Goal: Task Accomplishment & Management: Manage account settings

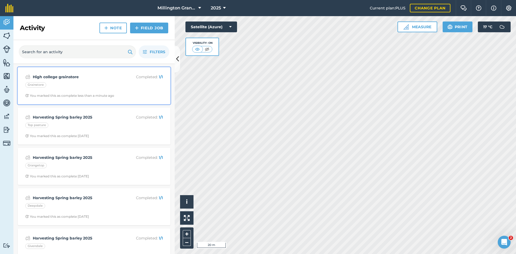
click at [75, 87] on div "Grainstore" at bounding box center [94, 85] width 138 height 7
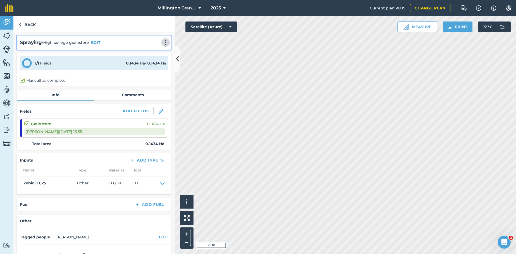
click at [162, 44] on img at bounding box center [165, 42] width 6 height 5
click at [152, 56] on link "Print" at bounding box center [154, 54] width 34 height 11
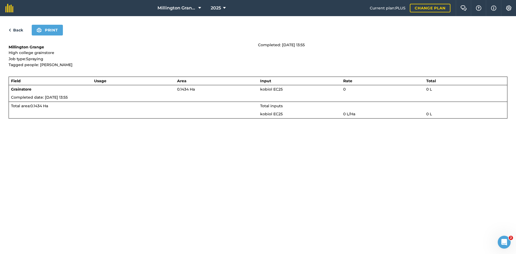
click at [16, 29] on link "Back" at bounding box center [16, 30] width 15 height 6
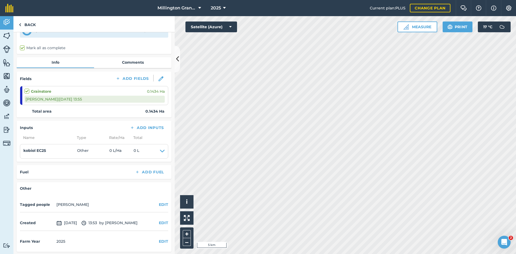
scroll to position [34, 0]
click at [77, 221] on span "10th Oct 2025" at bounding box center [66, 222] width 21 height 6
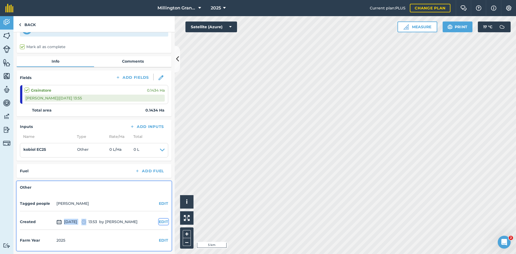
click at [159, 224] on button "EDIT" at bounding box center [163, 222] width 9 height 6
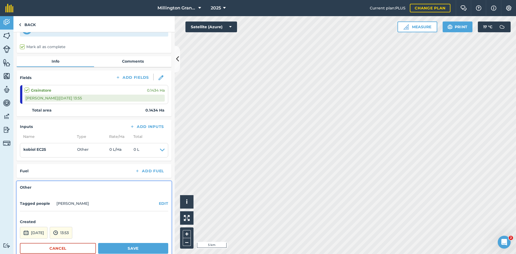
scroll to position [62, 0]
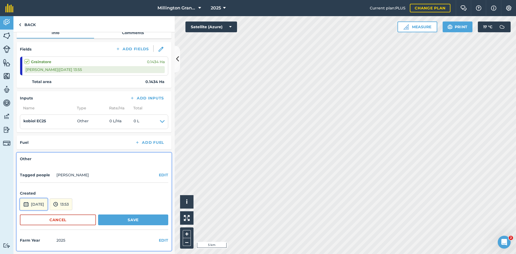
click at [43, 204] on button "10th Oct 2025" at bounding box center [34, 204] width 28 height 12
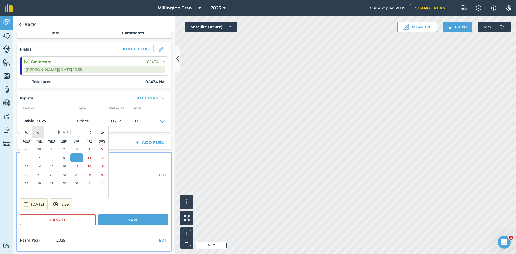
click at [36, 134] on button "‹" at bounding box center [38, 132] width 12 height 12
click at [71, 167] on button "13" at bounding box center [76, 166] width 13 height 9
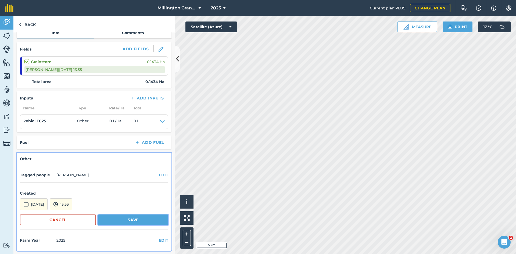
click at [116, 221] on button "Save" at bounding box center [133, 219] width 70 height 11
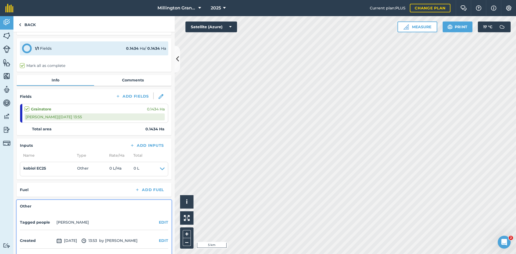
scroll to position [0, 0]
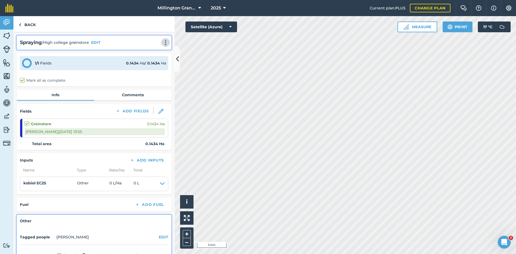
click at [162, 45] on img at bounding box center [165, 42] width 6 height 5
click at [152, 57] on link "Print" at bounding box center [154, 54] width 34 height 11
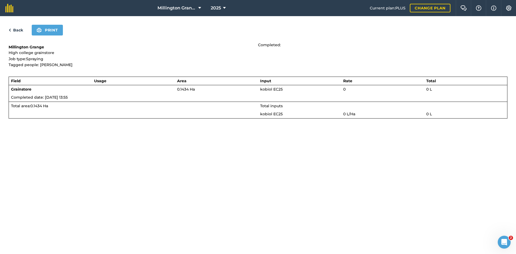
click at [18, 28] on link "Back" at bounding box center [16, 30] width 15 height 6
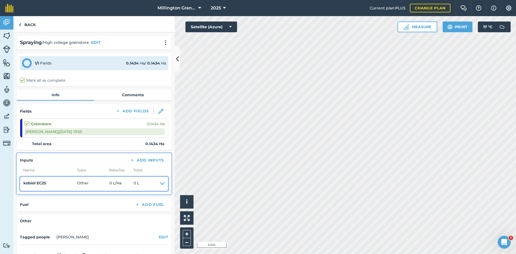
click at [138, 183] on span "0 L" at bounding box center [137, 184] width 6 height 8
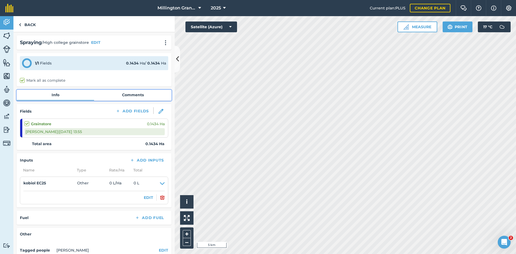
click at [124, 92] on link "Comments" at bounding box center [132, 95] width 77 height 10
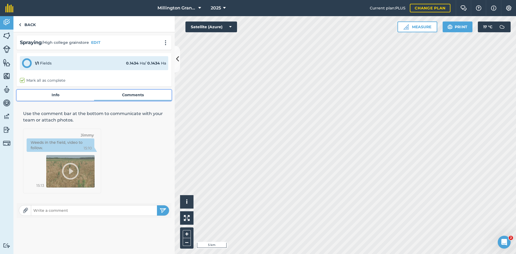
click at [59, 95] on link "Info" at bounding box center [55, 95] width 77 height 10
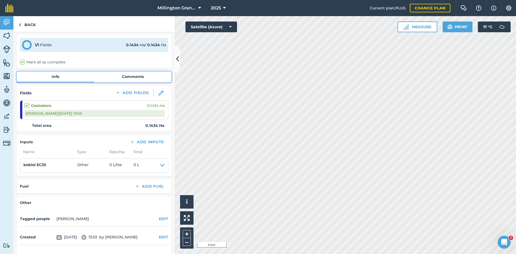
scroll to position [34, 0]
